Goal: Information Seeking & Learning: Learn about a topic

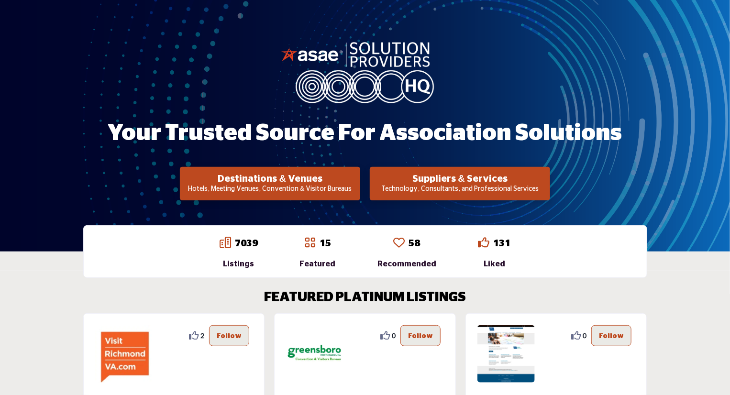
scroll to position [73, 0]
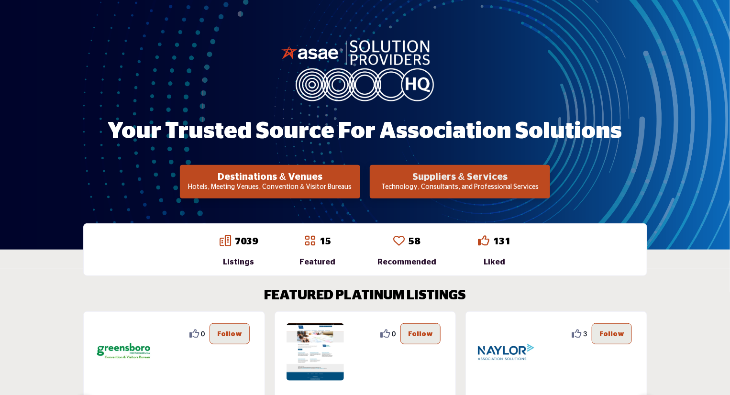
click at [456, 181] on h2 "Suppliers & Services" at bounding box center [459, 176] width 174 height 11
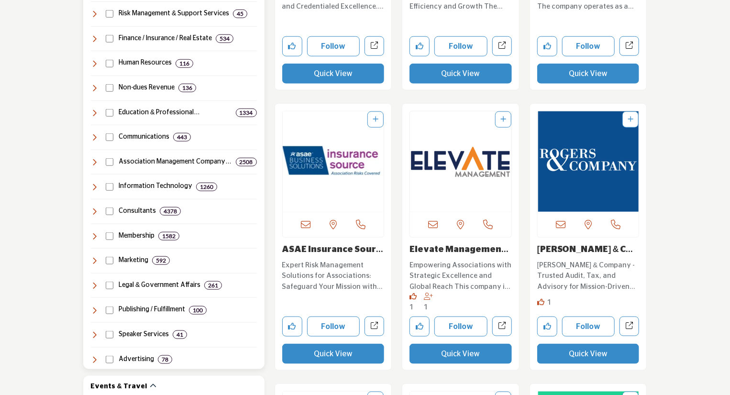
scroll to position [501, 0]
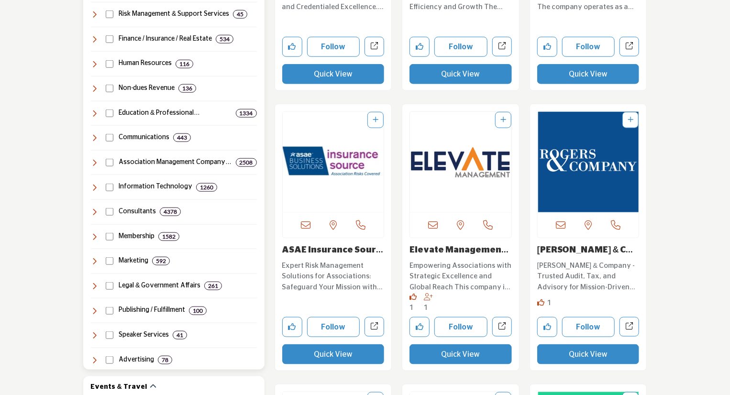
click at [95, 185] on icon at bounding box center [95, 188] width 8 height 8
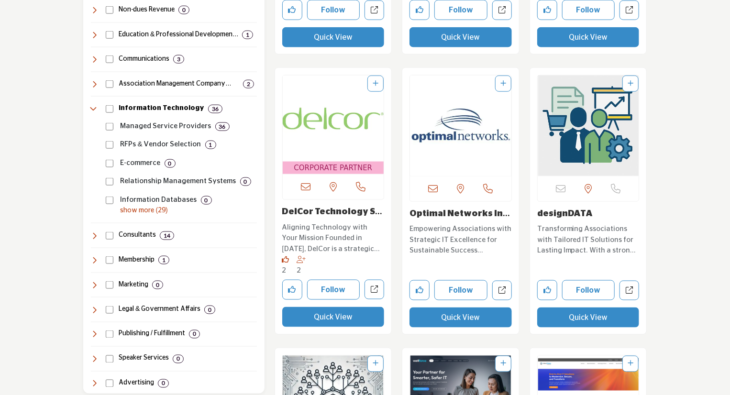
scroll to position [579, 0]
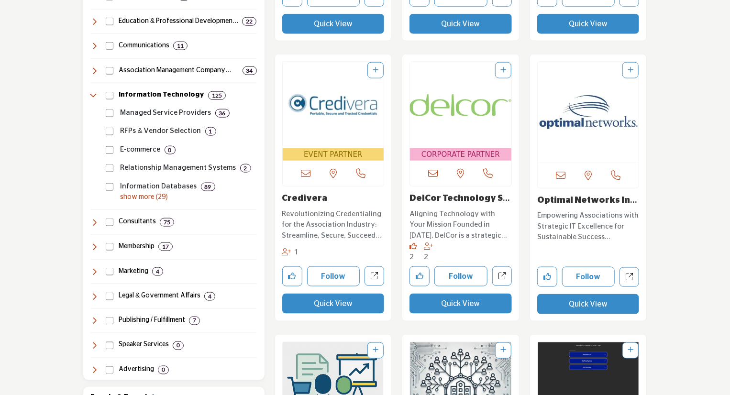
scroll to position [593, 0]
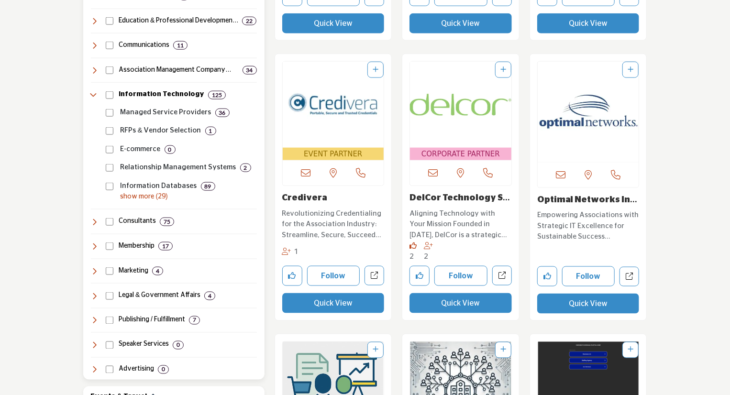
click at [143, 195] on p "show more (29)" at bounding box center [188, 197] width 136 height 10
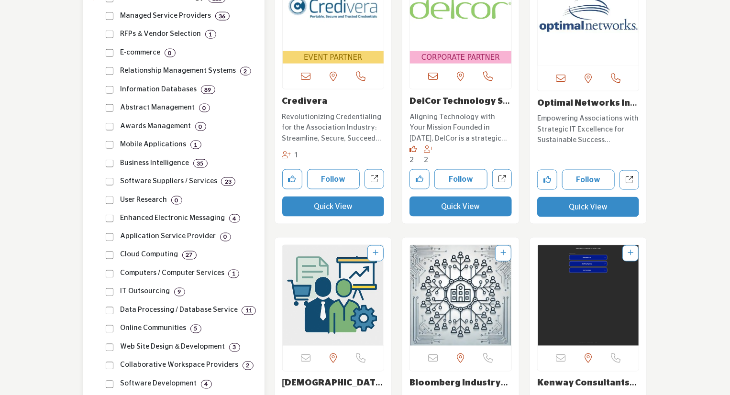
scroll to position [690, 0]
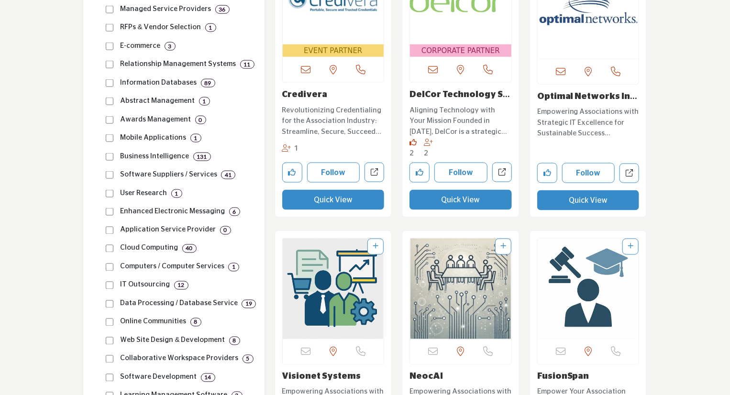
scroll to position [697, 0]
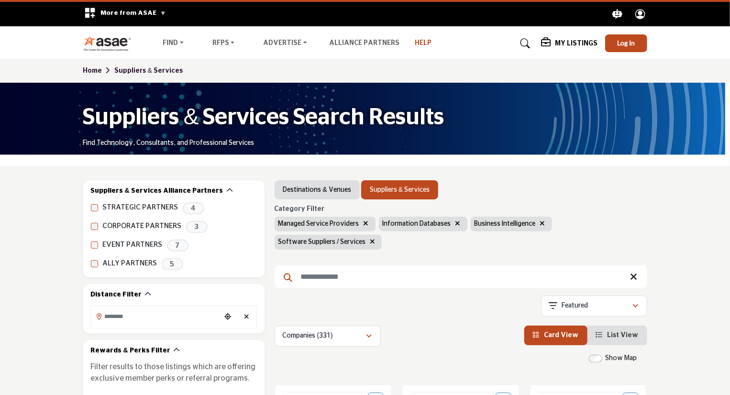
click at [414, 42] on link "Help" at bounding box center [422, 43] width 17 height 7
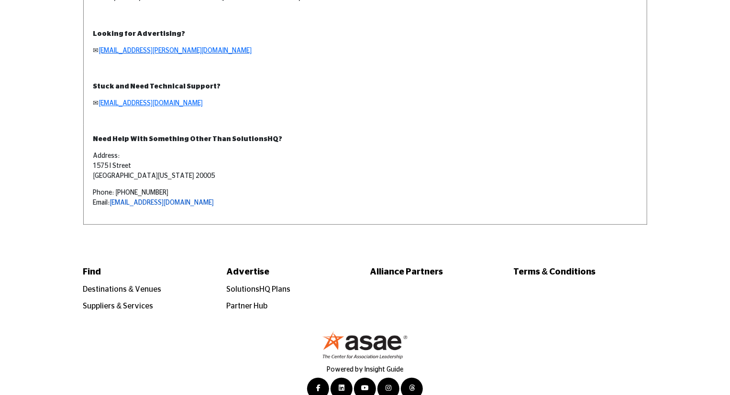
scroll to position [93, 0]
click at [126, 305] on link "Suppliers & Services" at bounding box center [118, 306] width 70 height 8
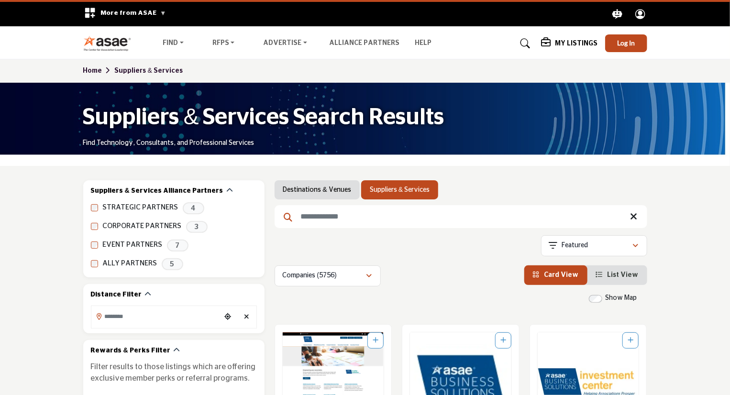
click at [528, 46] on icon at bounding box center [525, 44] width 10 height 10
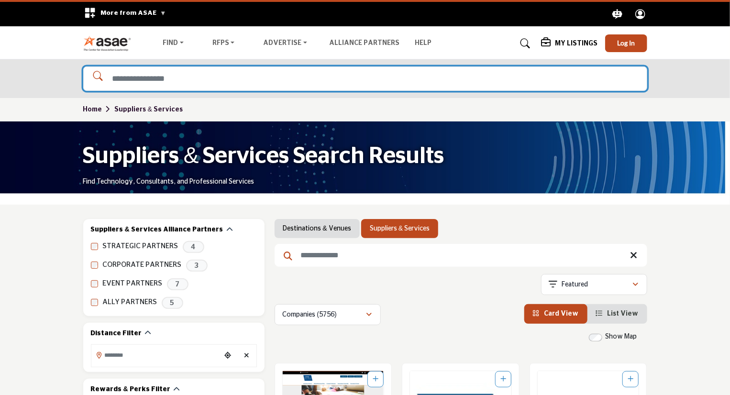
click at [476, 78] on input "Search Solutions" at bounding box center [365, 78] width 564 height 24
type input "**********"
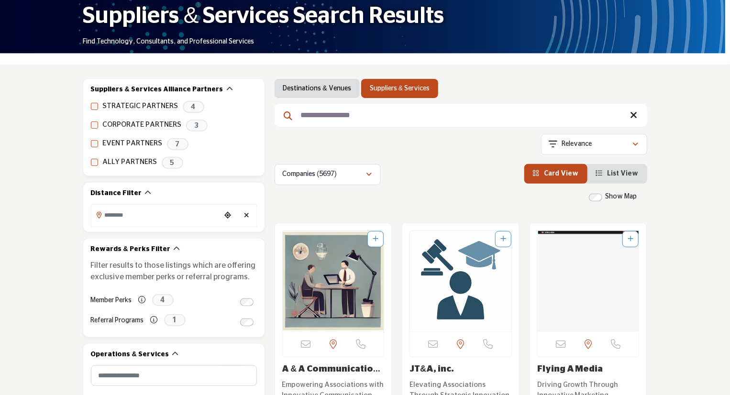
scroll to position [101, 0]
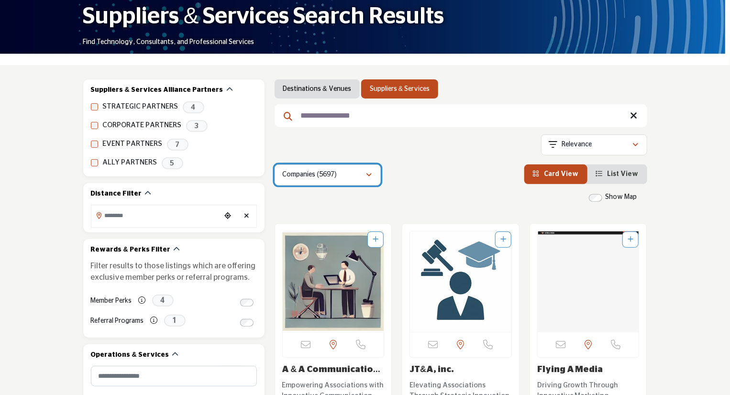
click at [361, 174] on div "Companies (5697)" at bounding box center [324, 174] width 83 height 11
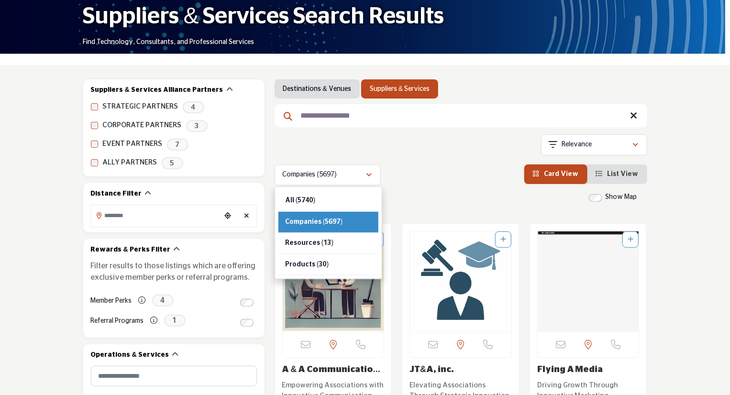
click at [440, 181] on div "Companies (5697) All (5740) Companies (5697) Resources (13) Products" at bounding box center [460, 174] width 372 height 21
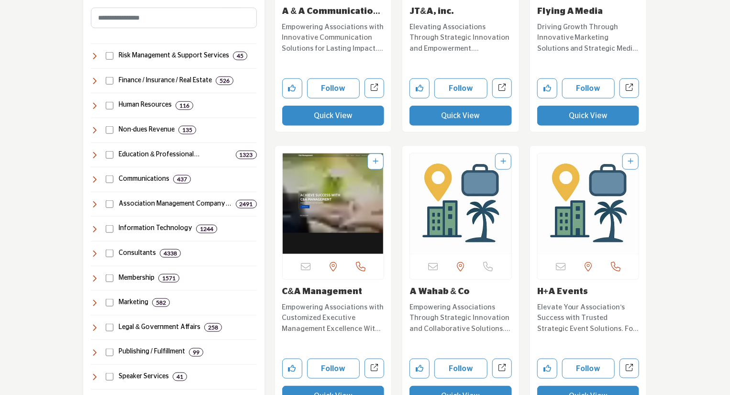
scroll to position [459, 0]
